Goal: Task Accomplishment & Management: Manage account settings

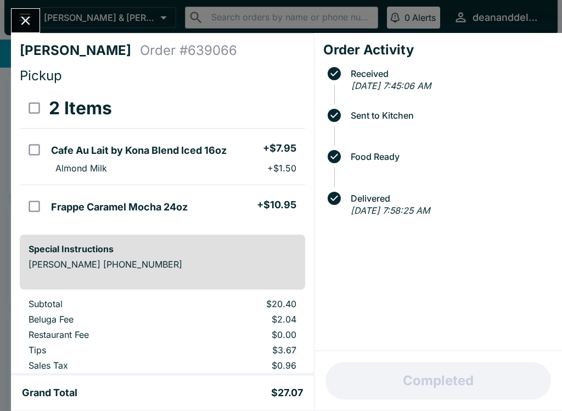
click at [19, 31] on button "Close" at bounding box center [26, 21] width 28 height 24
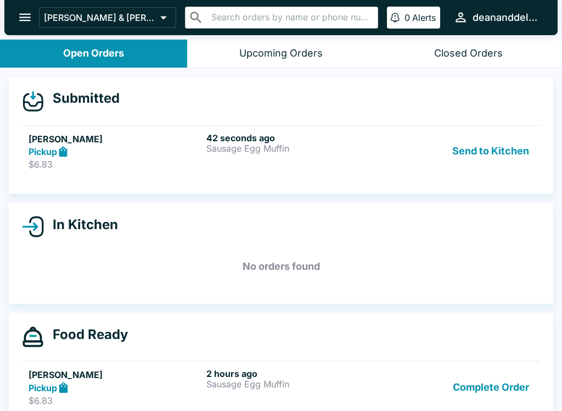
click at [56, 143] on h5 "[PERSON_NAME]" at bounding box center [115, 138] width 173 height 13
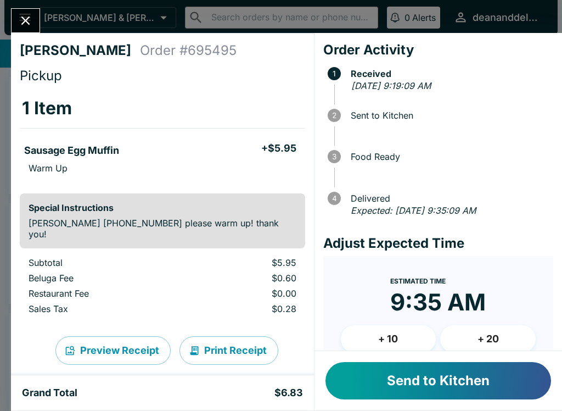
click at [444, 388] on button "Send to Kitchen" at bounding box center [439, 380] width 226 height 37
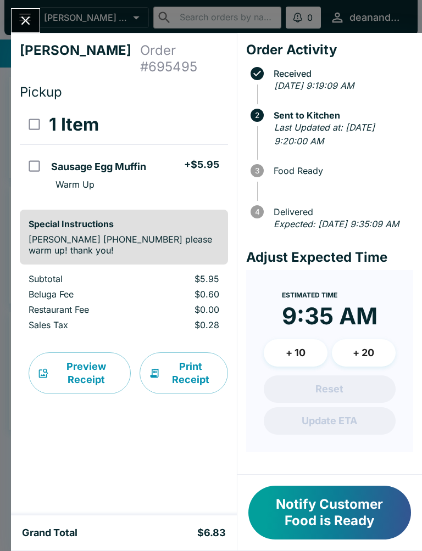
click at [338, 410] on button "Notify Customer Food is Ready" at bounding box center [329, 513] width 163 height 54
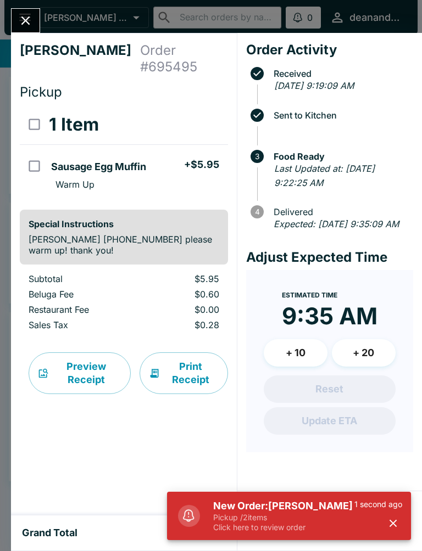
click at [24, 20] on icon "Close" at bounding box center [25, 20] width 15 height 15
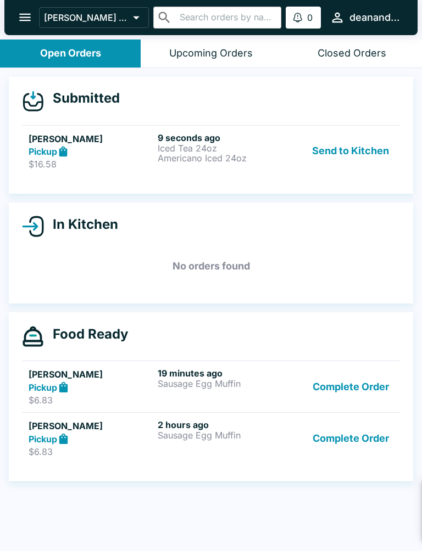
click at [40, 146] on strong "Pickup" at bounding box center [43, 151] width 29 height 11
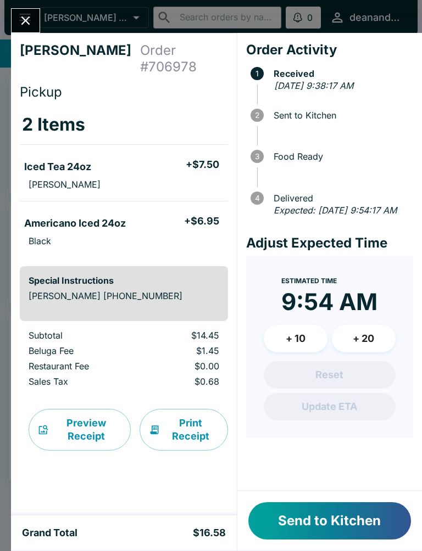
click at [334, 410] on button "Send to Kitchen" at bounding box center [329, 520] width 163 height 37
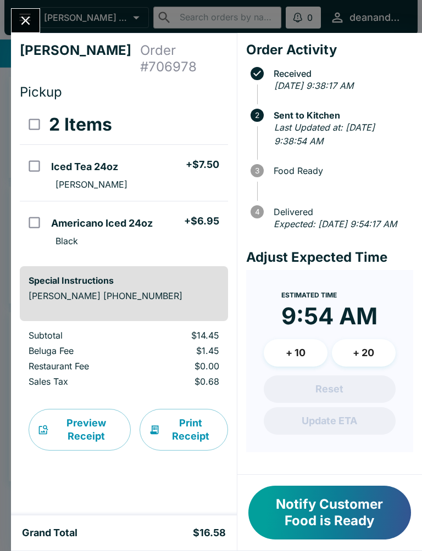
click at [320, 410] on button "Notify Customer Food is Ready" at bounding box center [329, 513] width 163 height 54
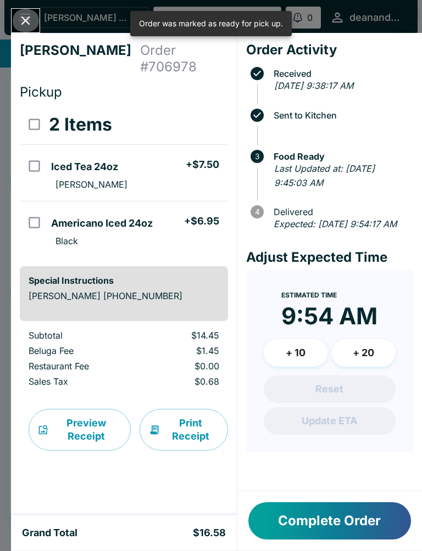
click at [24, 25] on icon "Close" at bounding box center [25, 20] width 15 height 15
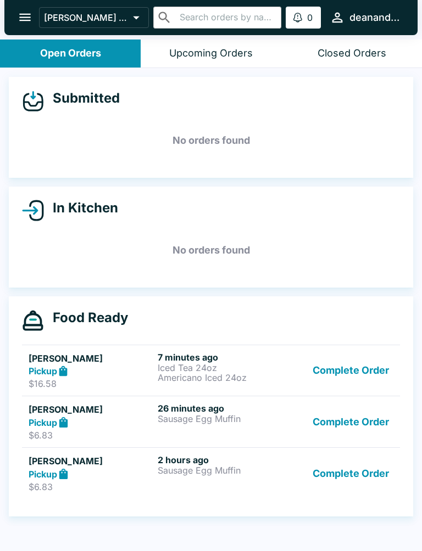
click at [352, 410] on button "Complete Order" at bounding box center [350, 422] width 85 height 38
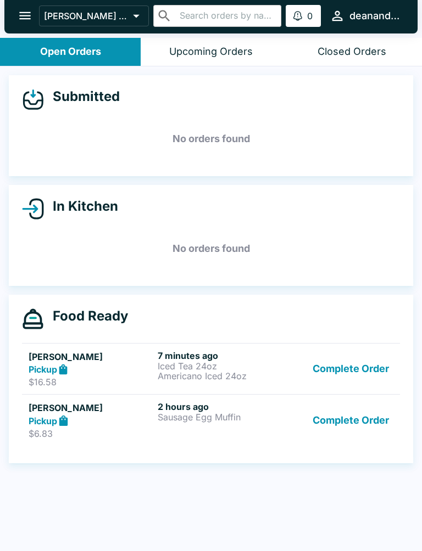
scroll to position [2, 0]
click at [365, 367] on button "Complete Order" at bounding box center [350, 369] width 85 height 38
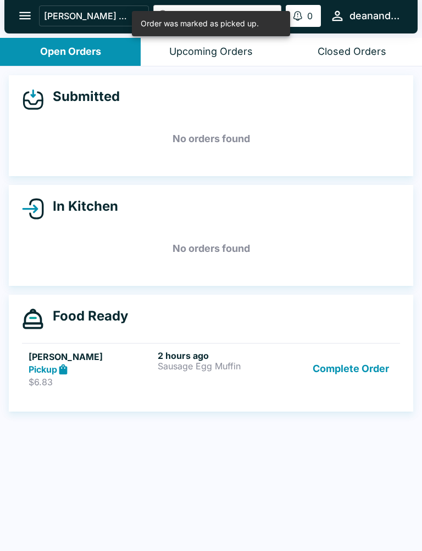
click at [30, 373] on strong "Pickup" at bounding box center [43, 369] width 29 height 11
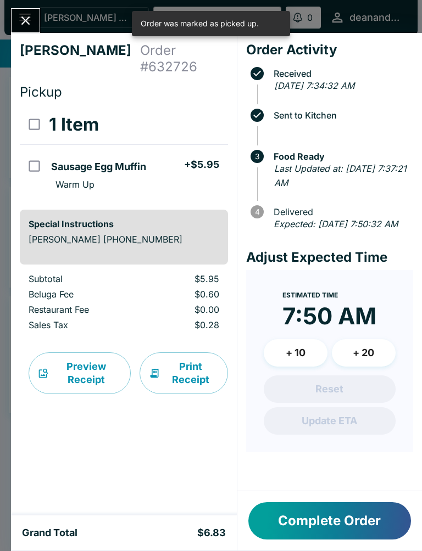
click at [299, 410] on button "Complete Order" at bounding box center [329, 520] width 163 height 37
